Goal: Information Seeking & Learning: Understand process/instructions

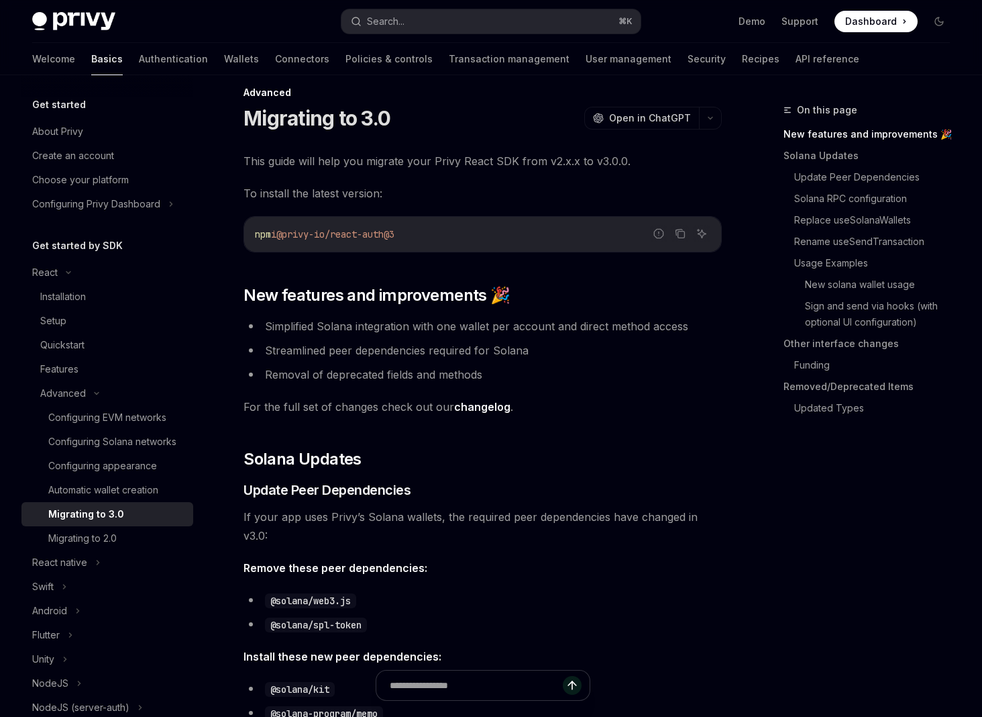
scroll to position [23, 0]
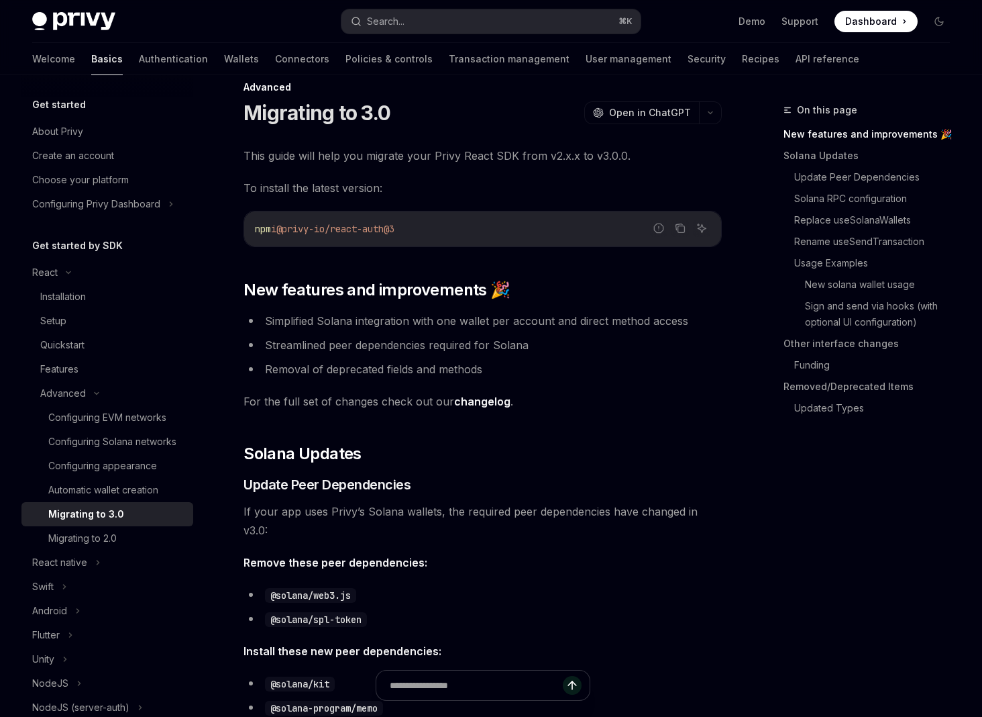
click at [354, 356] on ul "Simplified Solana integration with one wallet per account and direct method acc…" at bounding box center [483, 344] width 478 height 67
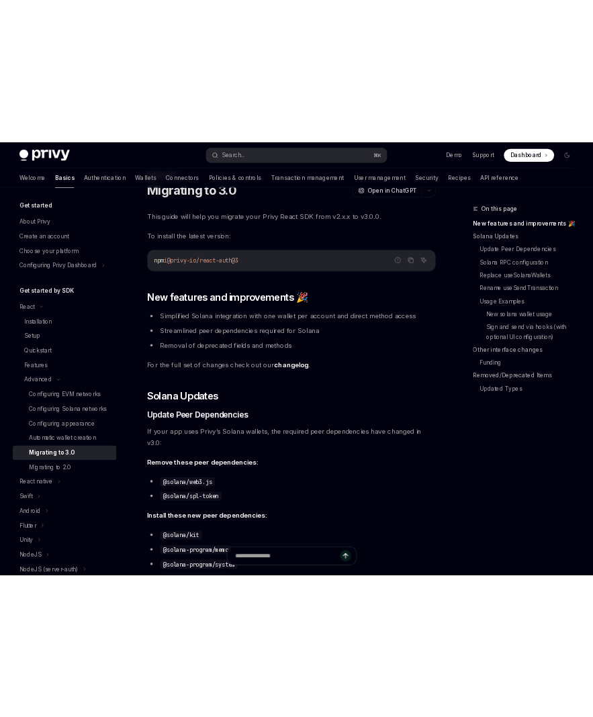
scroll to position [61, 0]
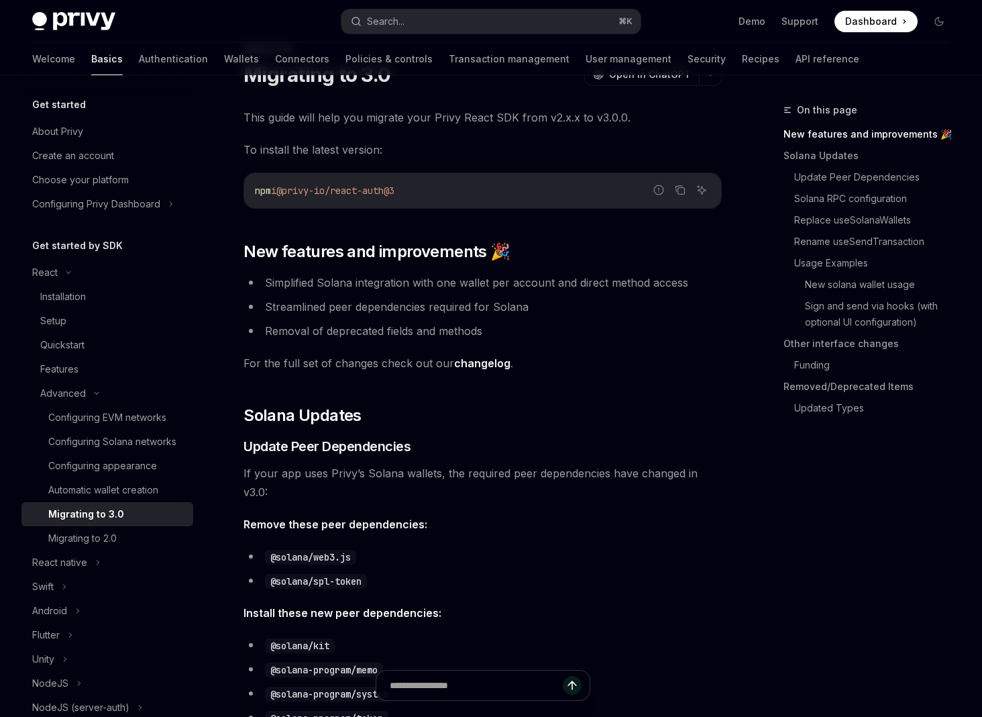
click at [483, 363] on link "changelog" at bounding box center [482, 363] width 56 height 14
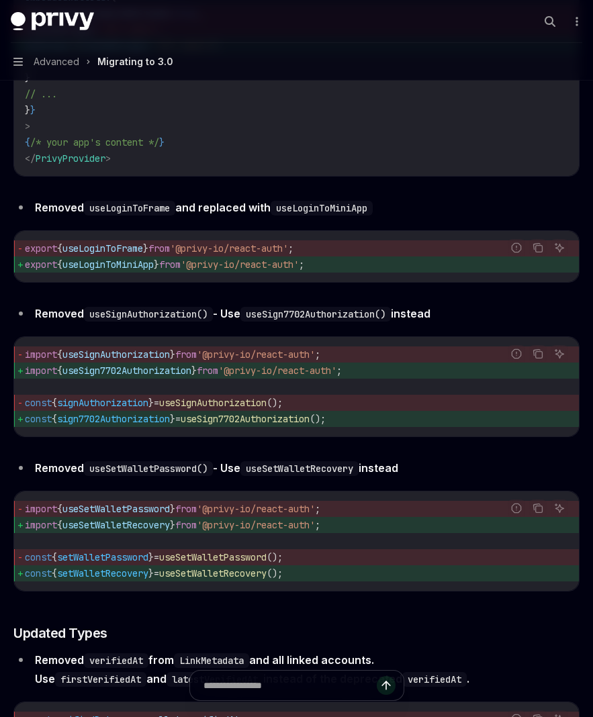
scroll to position [5637, 0]
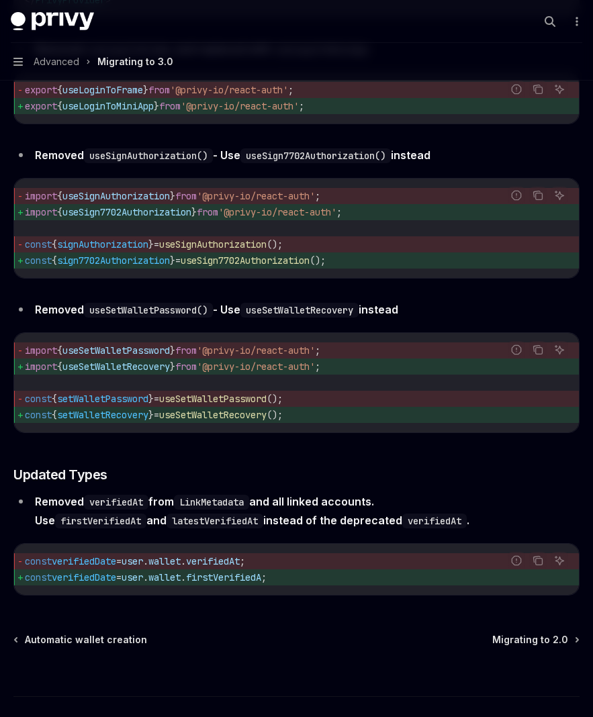
click at [382, 520] on li "Removed verifiedAt from LinkMetadata and all linked accounts. Use firstVerified…" at bounding box center [296, 511] width 566 height 38
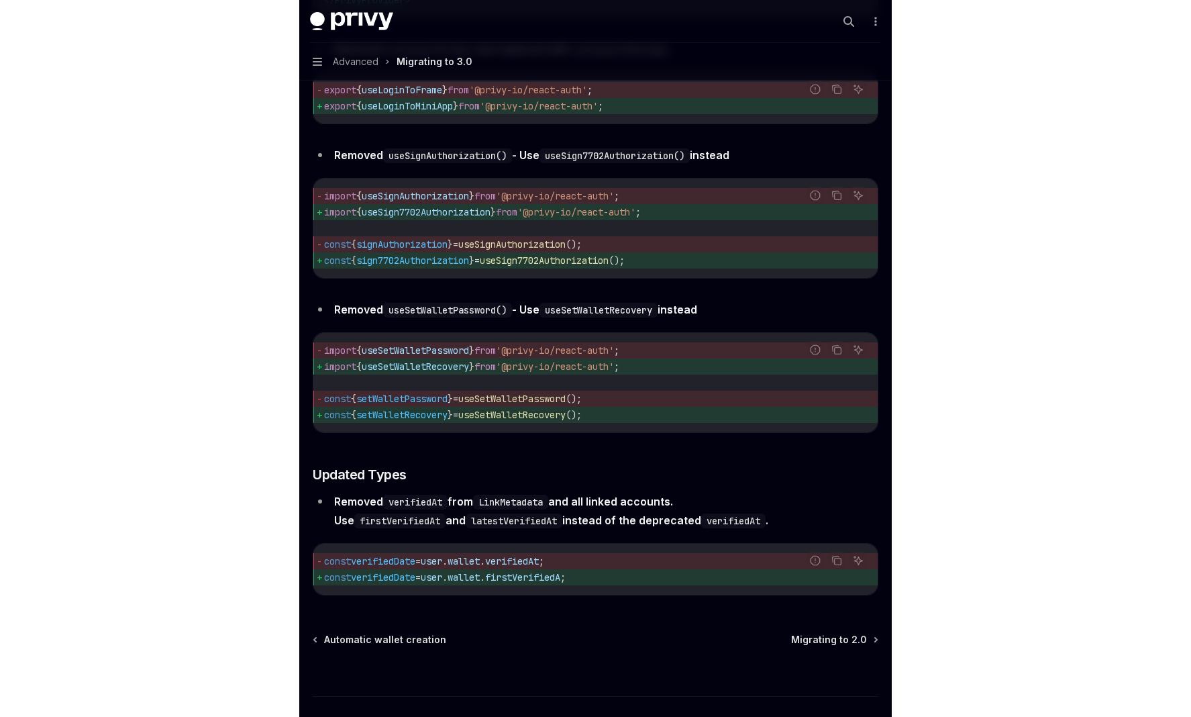
scroll to position [5743, 0]
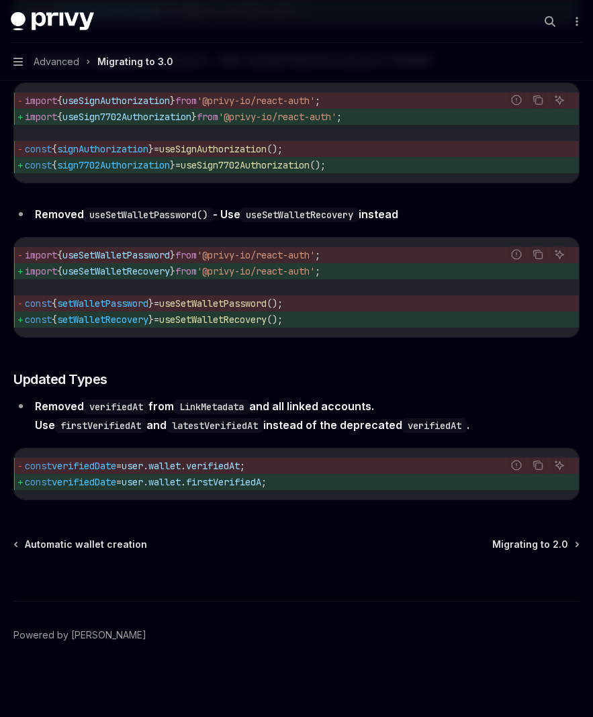
click at [378, 543] on div "Automatic wallet creation Migrating to 2.0" at bounding box center [296, 543] width 566 height 13
type textarea "*"
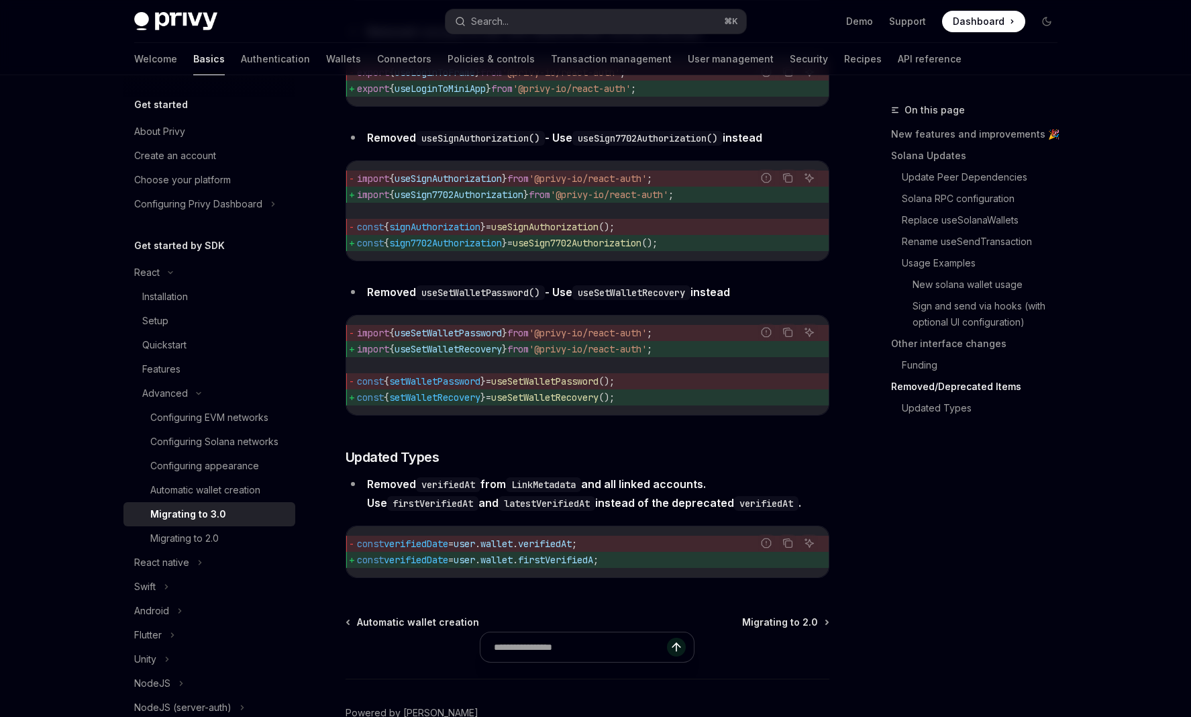
click at [529, 355] on span "from" at bounding box center [517, 349] width 21 height 12
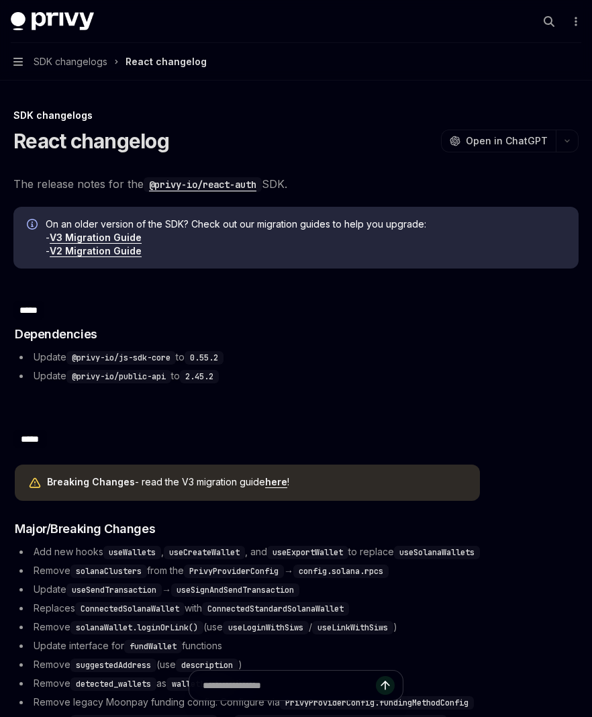
click at [178, 380] on li "Update @privy-io/public-api to 2.45.2" at bounding box center [119, 376] width 209 height 16
click at [180, 413] on div "​ ***** Breaking Changes - read the V3 migration guide here ! ​ Major/Breaking …" at bounding box center [295, 714] width 565 height 613
